Goal: Check status: Check status

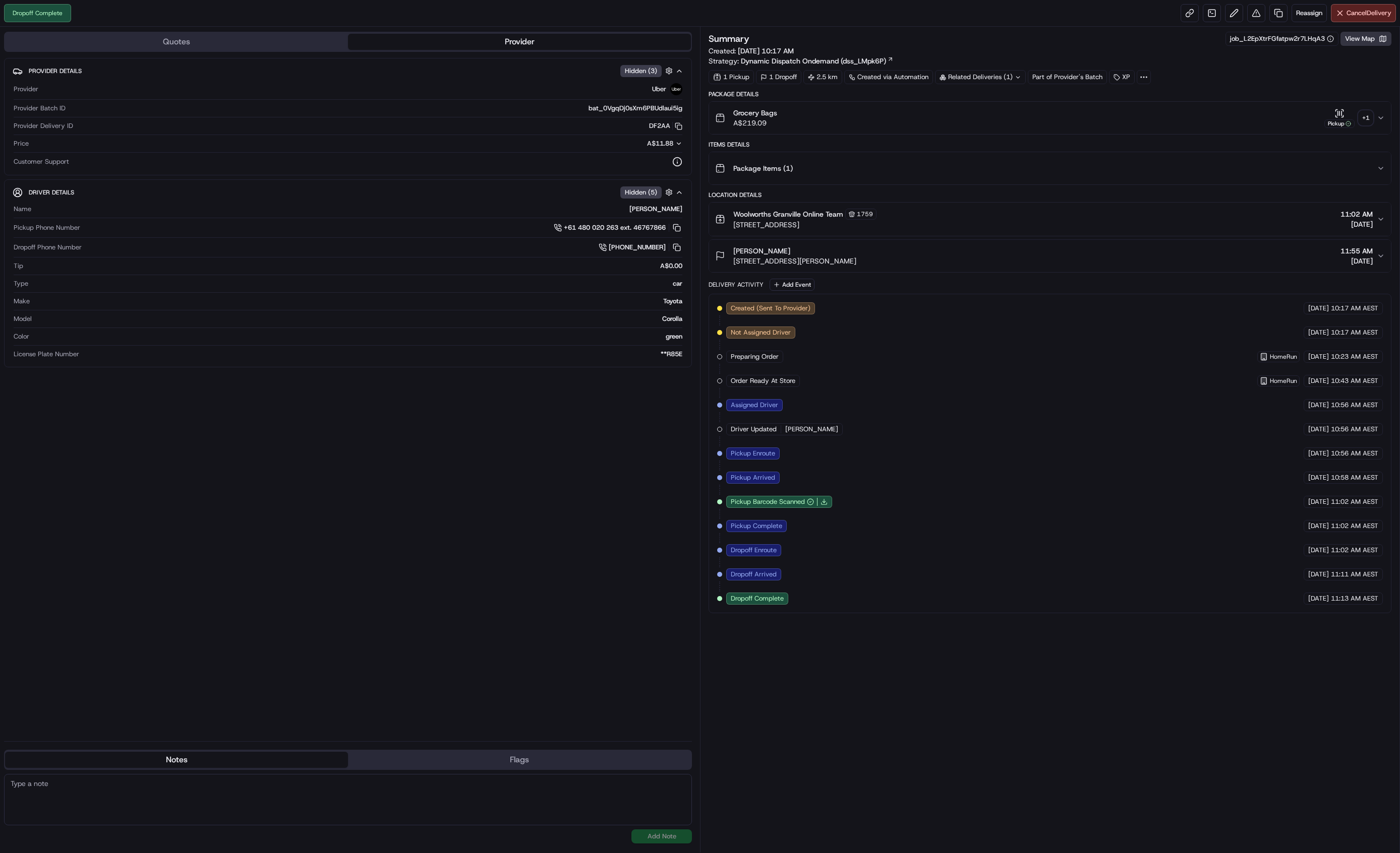
click at [1360, 41] on button "View Map" at bounding box center [1365, 39] width 50 height 14
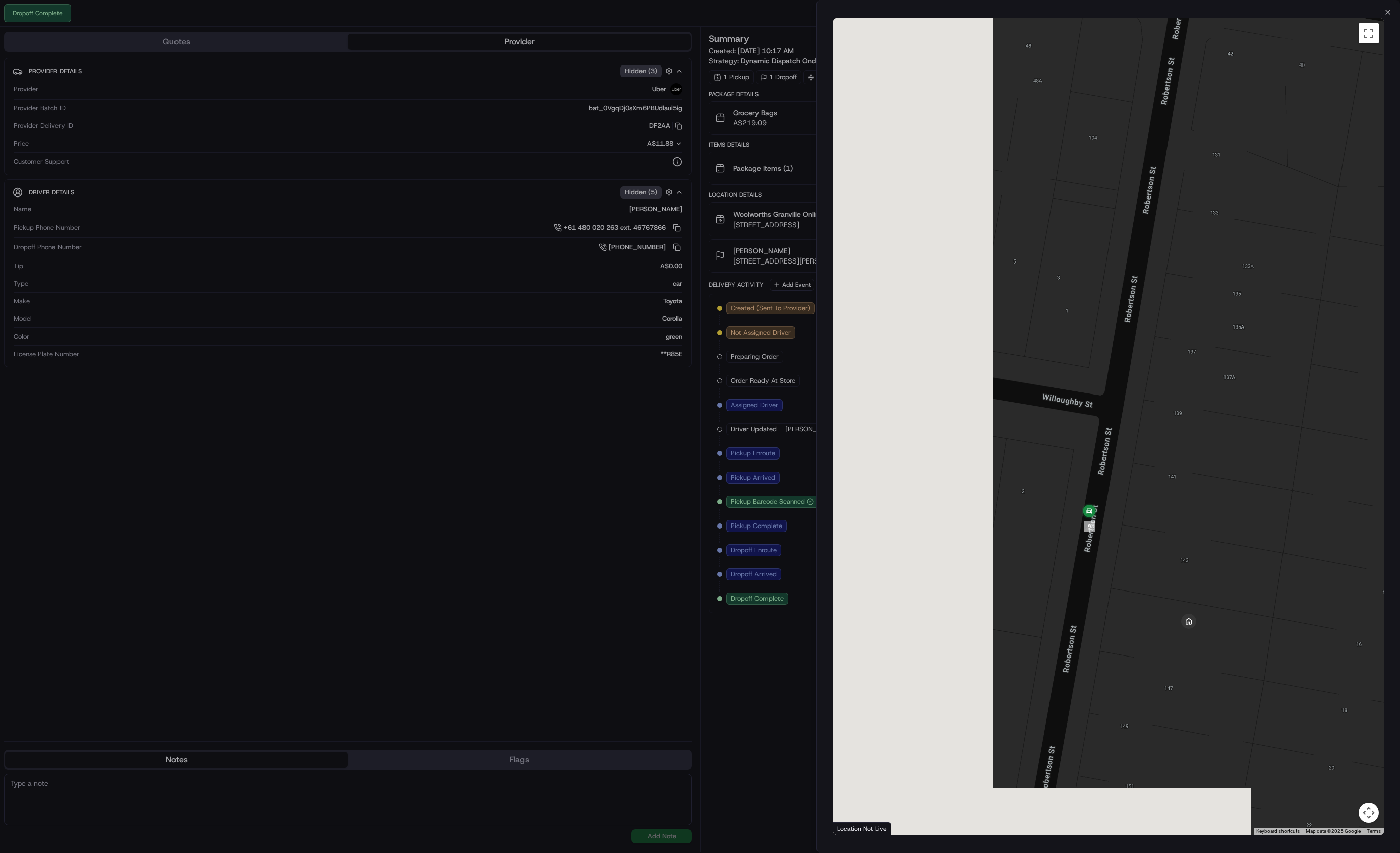
drag, startPoint x: 909, startPoint y: 600, endPoint x: 1207, endPoint y: 549, distance: 302.3
click at [1207, 549] on div at bounding box center [1108, 426] width 550 height 817
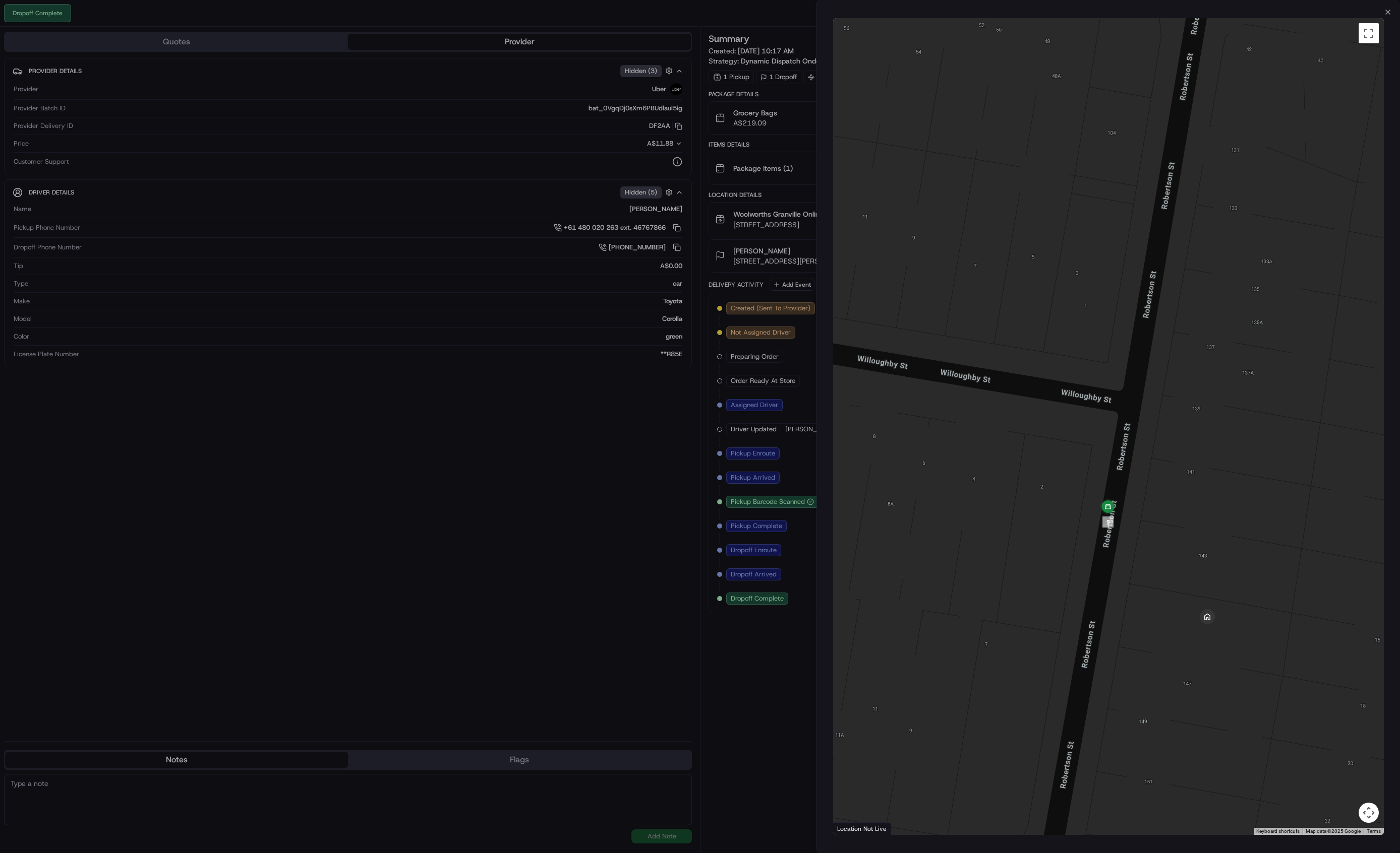
click at [384, 333] on div at bounding box center [700, 426] width 1400 height 853
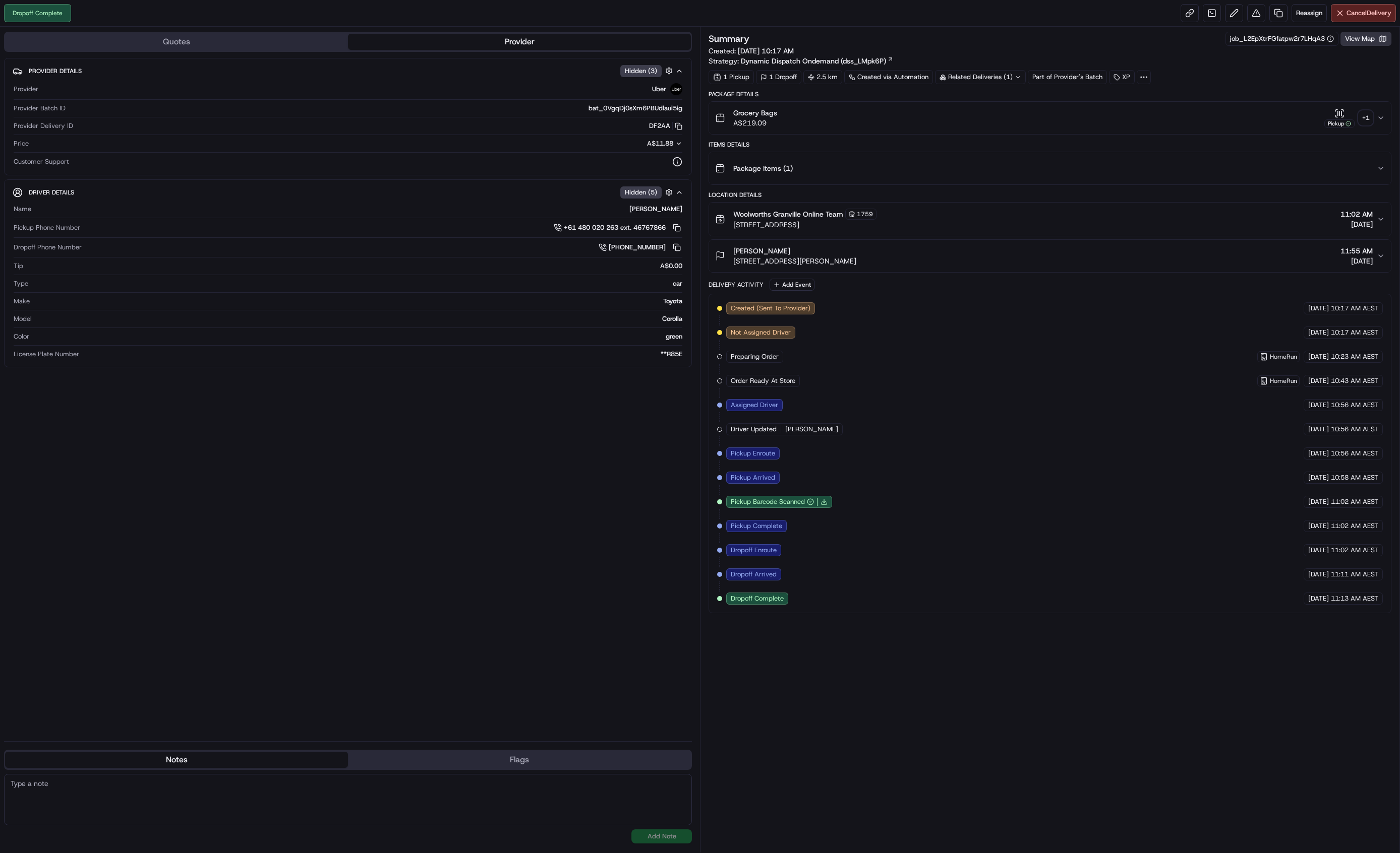
click at [1348, 45] on button "View Map" at bounding box center [1365, 39] width 50 height 14
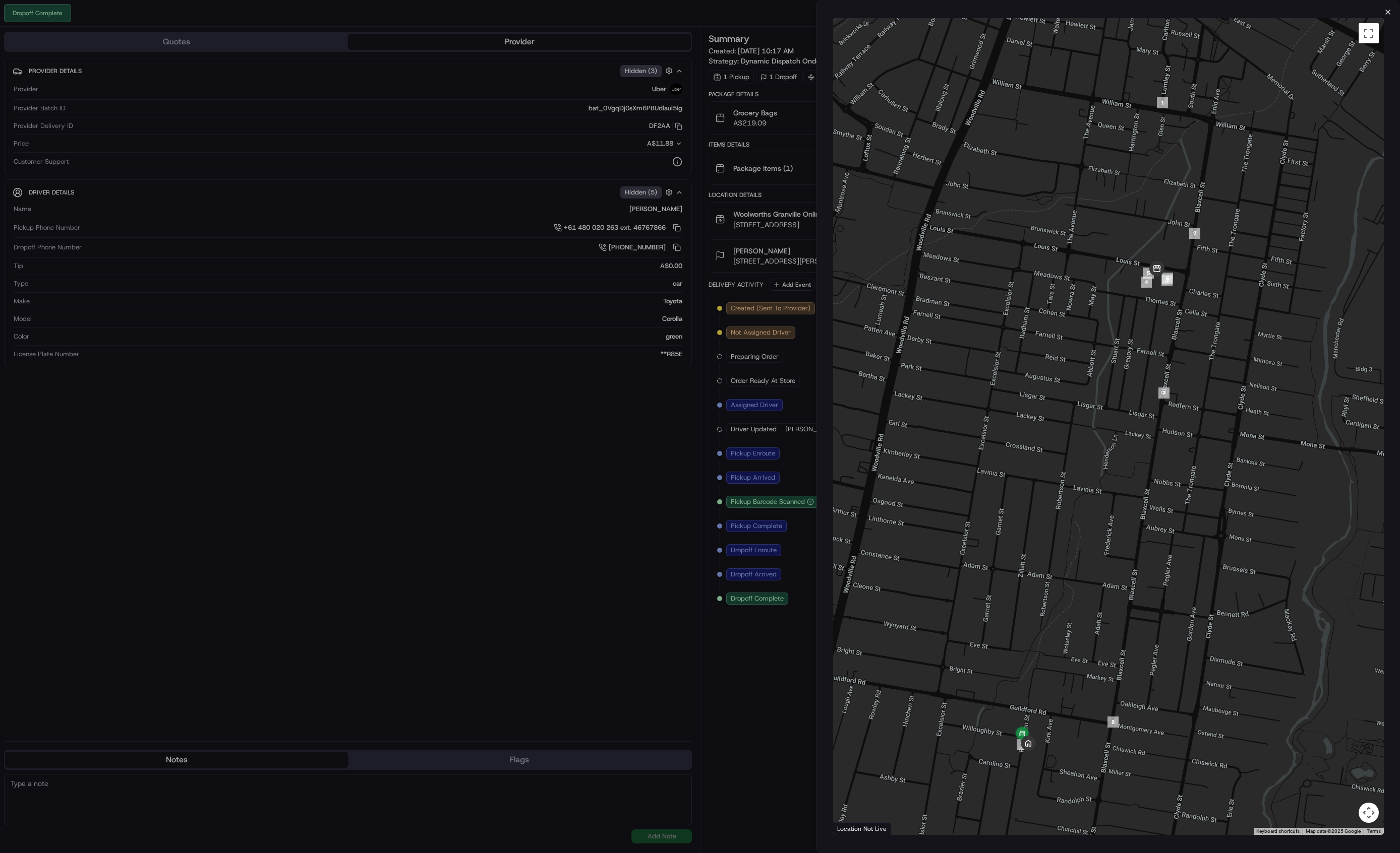
click at [1389, 11] on icon "button" at bounding box center [1388, 12] width 8 height 8
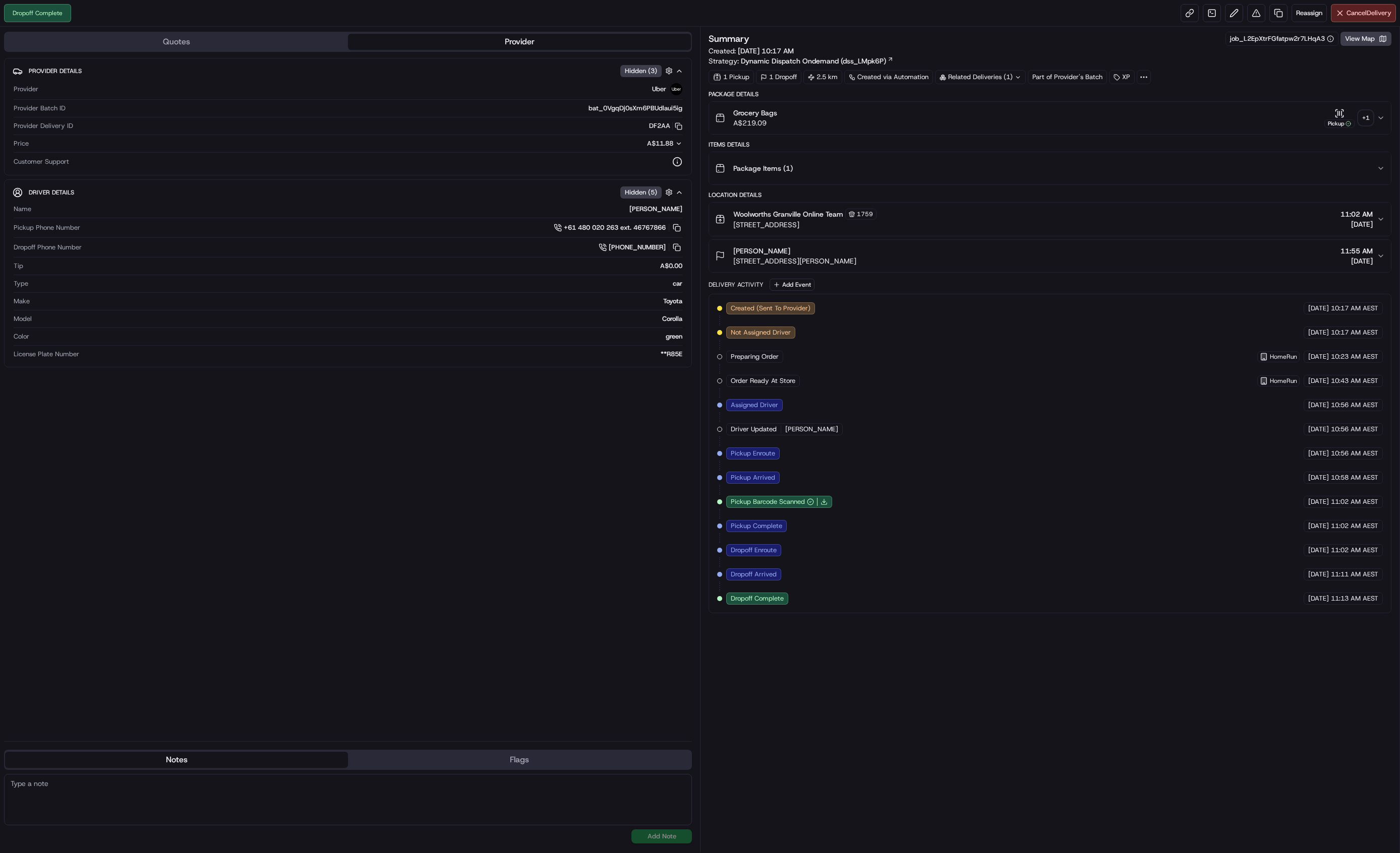
click at [1372, 122] on div "Grocery Bags A$219.09 Pickup + 1" at bounding box center [1046, 118] width 661 height 20
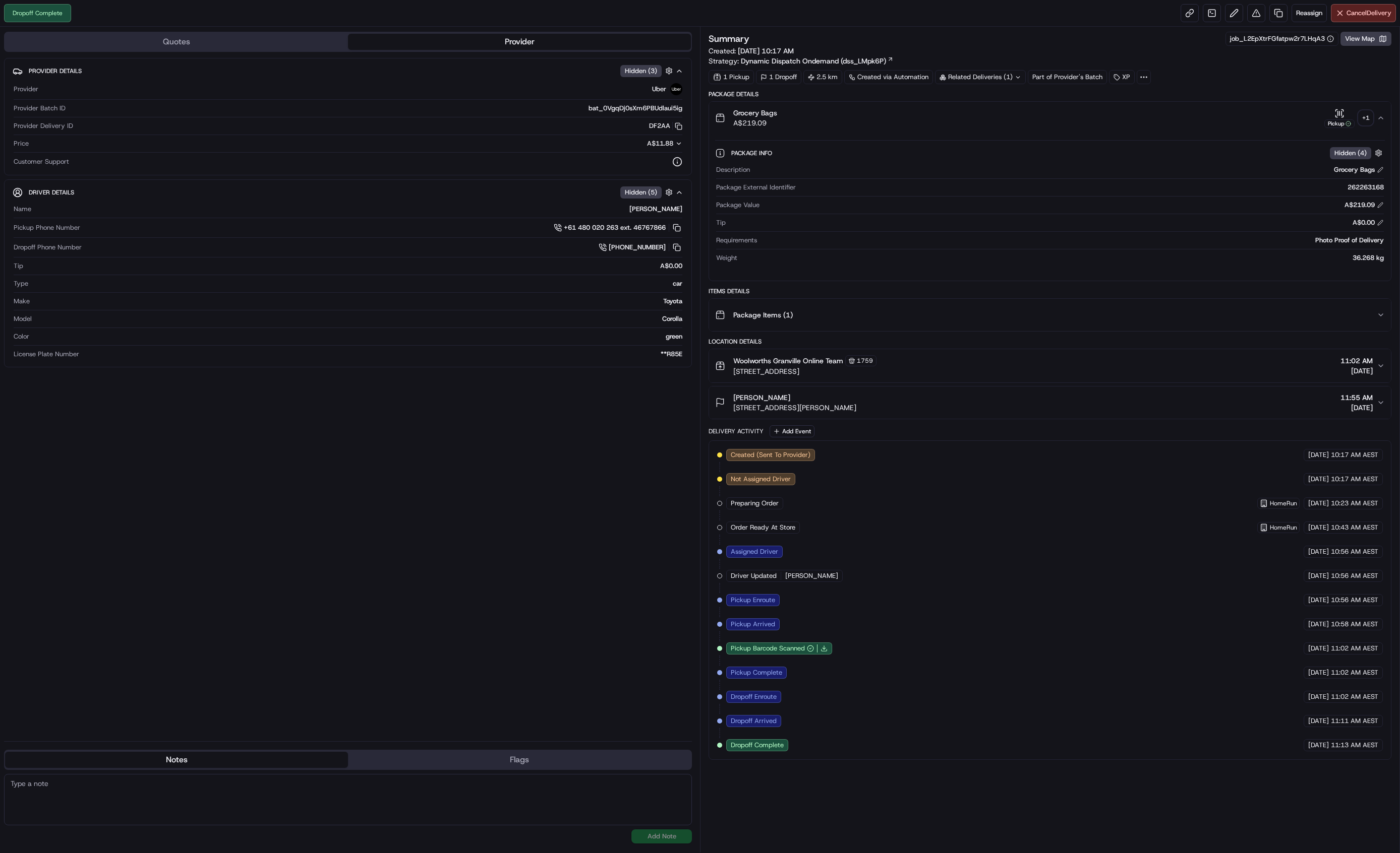
click at [1369, 118] on div "+ 1" at bounding box center [1365, 118] width 14 height 14
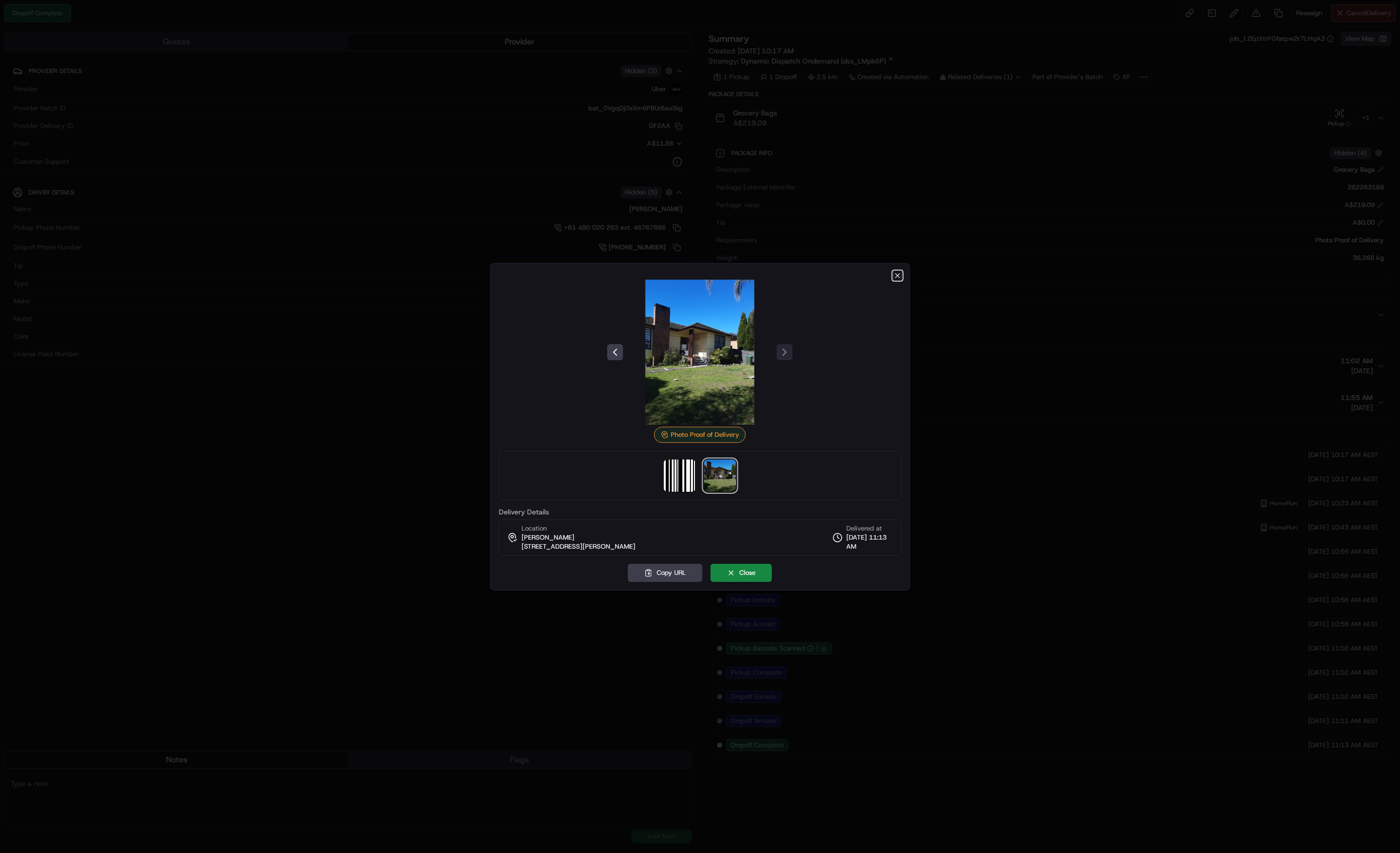
click at [897, 274] on icon "button" at bounding box center [897, 276] width 8 height 8
